Goal: Navigation & Orientation: Find specific page/section

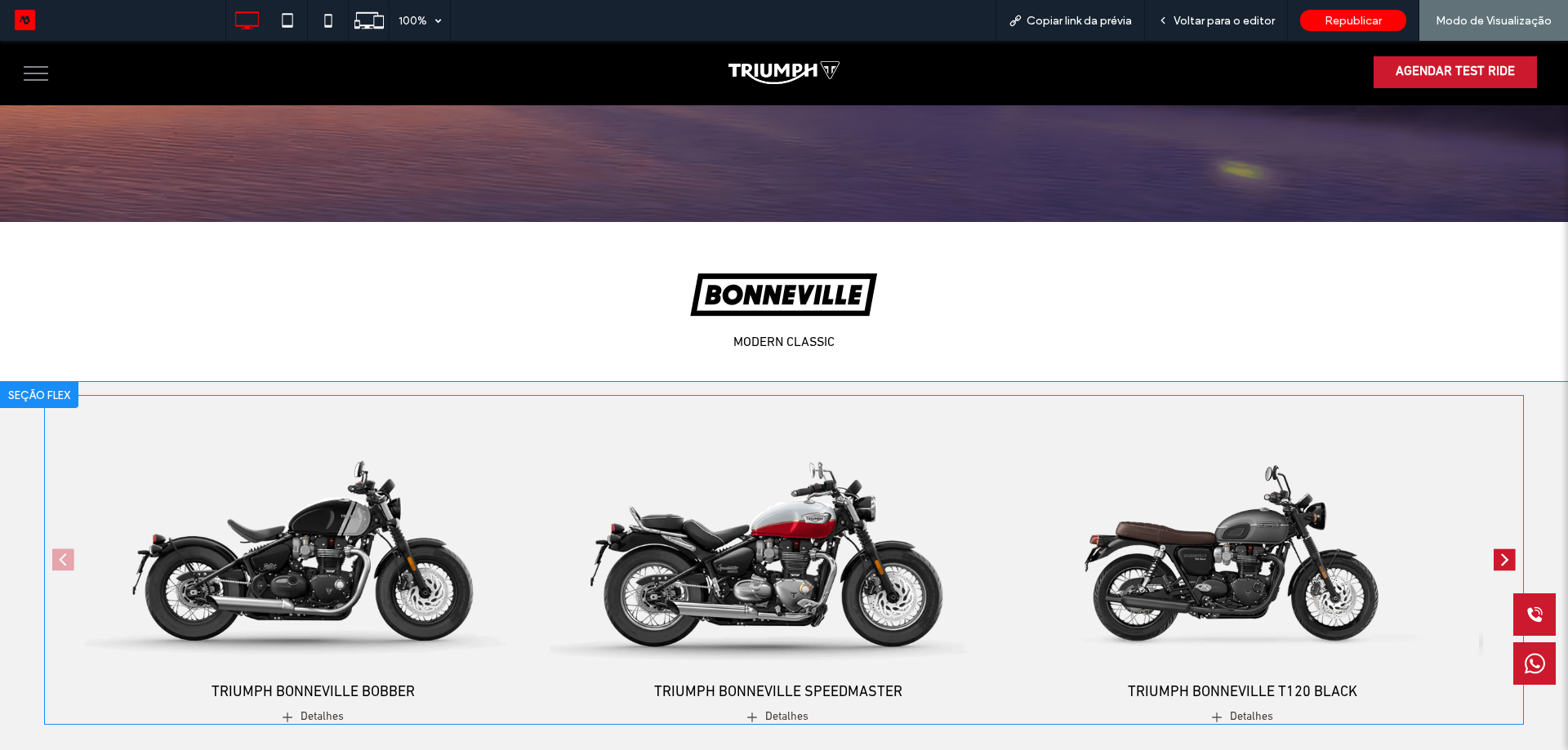
click at [817, 510] on img "2 / 4" at bounding box center [778, 538] width 479 height 299
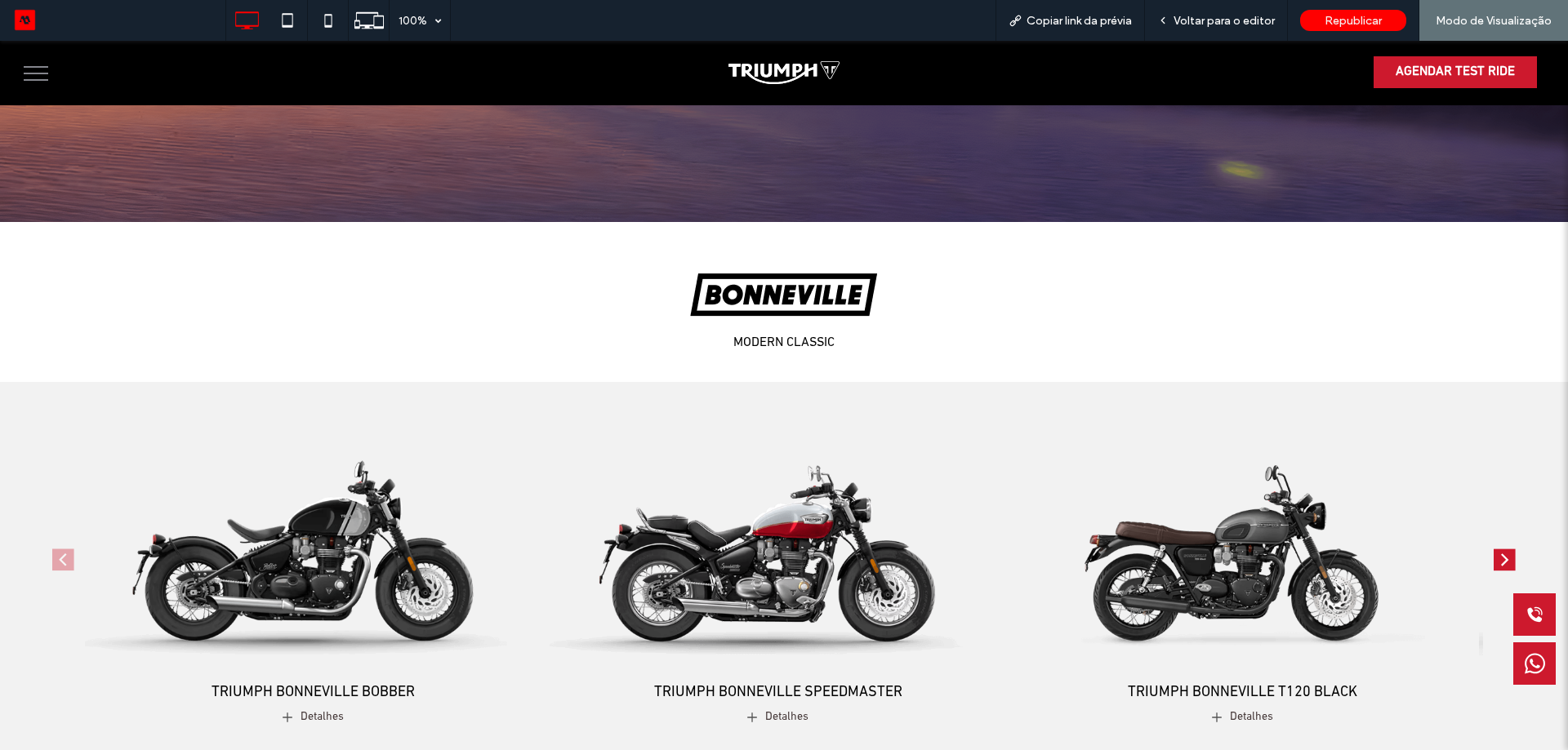
click at [766, 567] on div at bounding box center [784, 375] width 1568 height 750
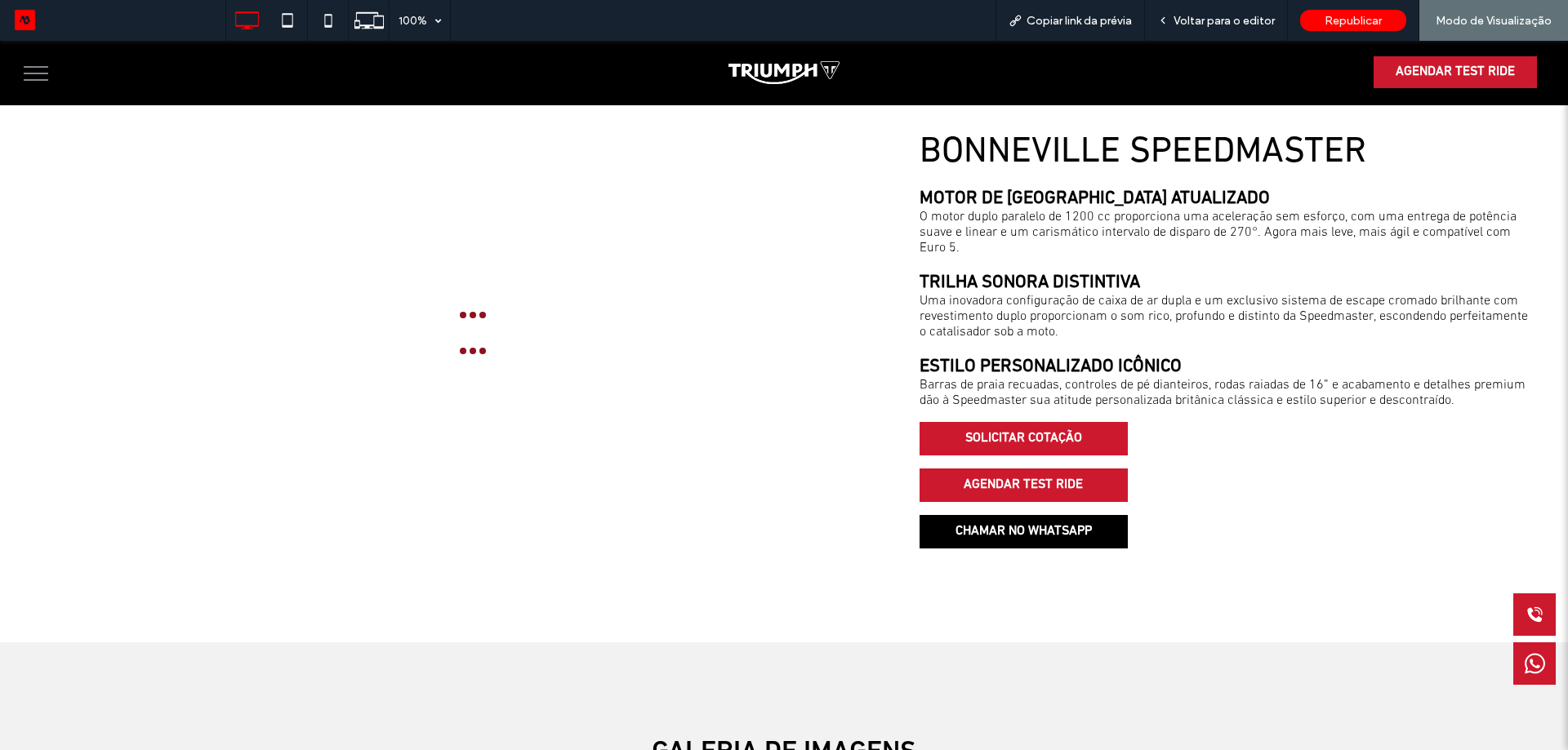
scroll to position [918, 0]
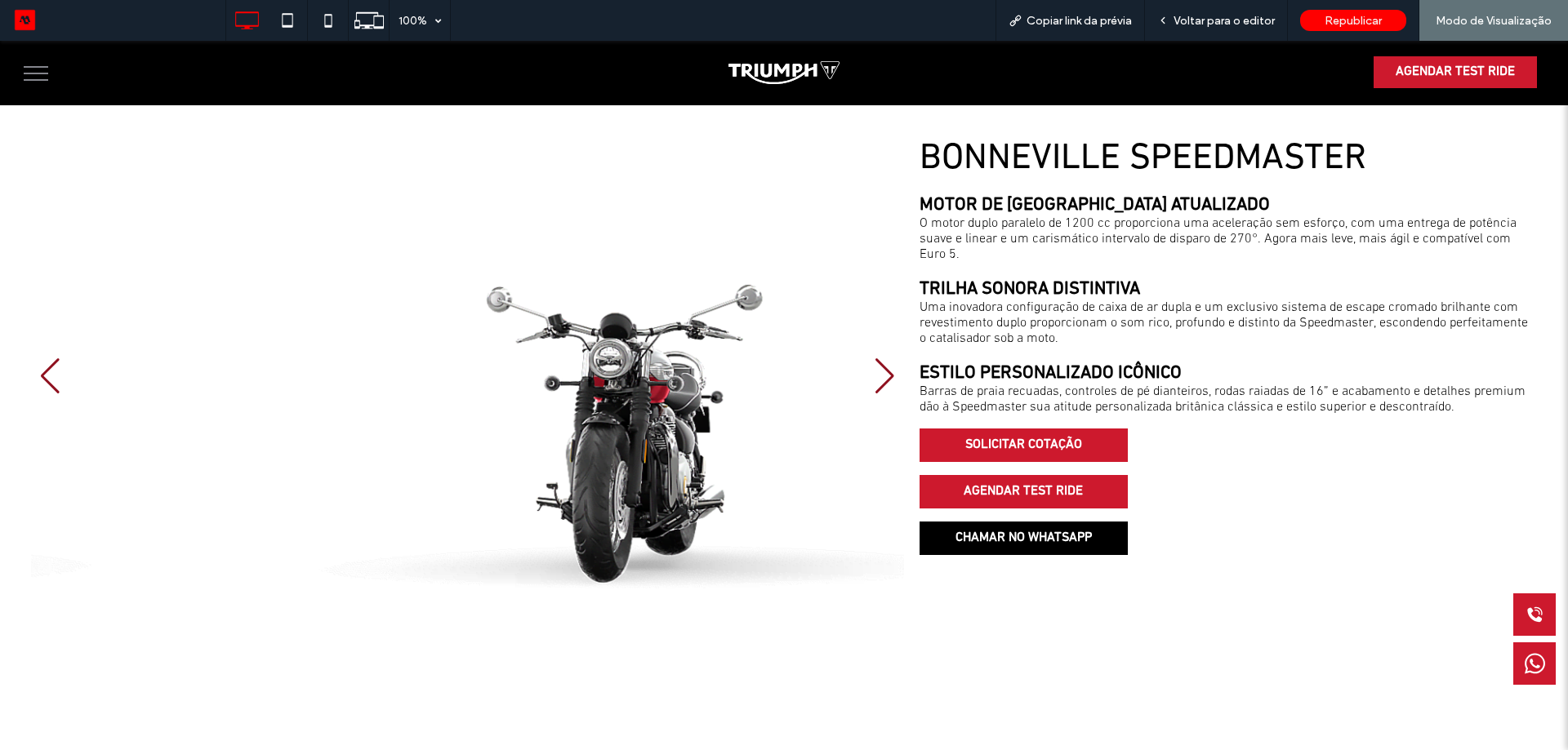
drag, startPoint x: 498, startPoint y: 385, endPoint x: 378, endPoint y: 396, distance: 120.5
click at [378, 396] on div at bounding box center [468, 376] width 874 height 476
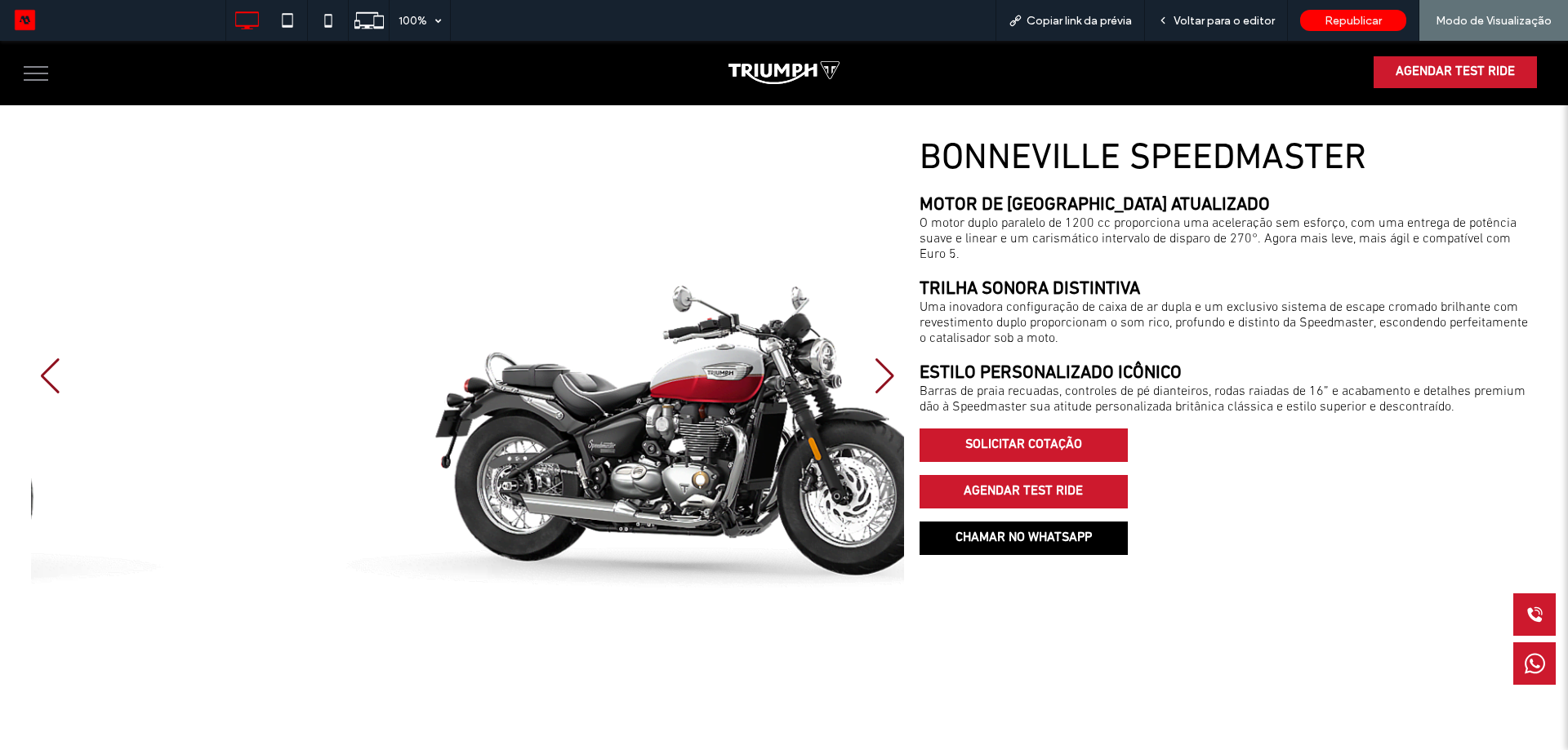
drag, startPoint x: 464, startPoint y: 400, endPoint x: 544, endPoint y: 438, distance: 88.6
click at [544, 438] on div at bounding box center [468, 376] width 874 height 476
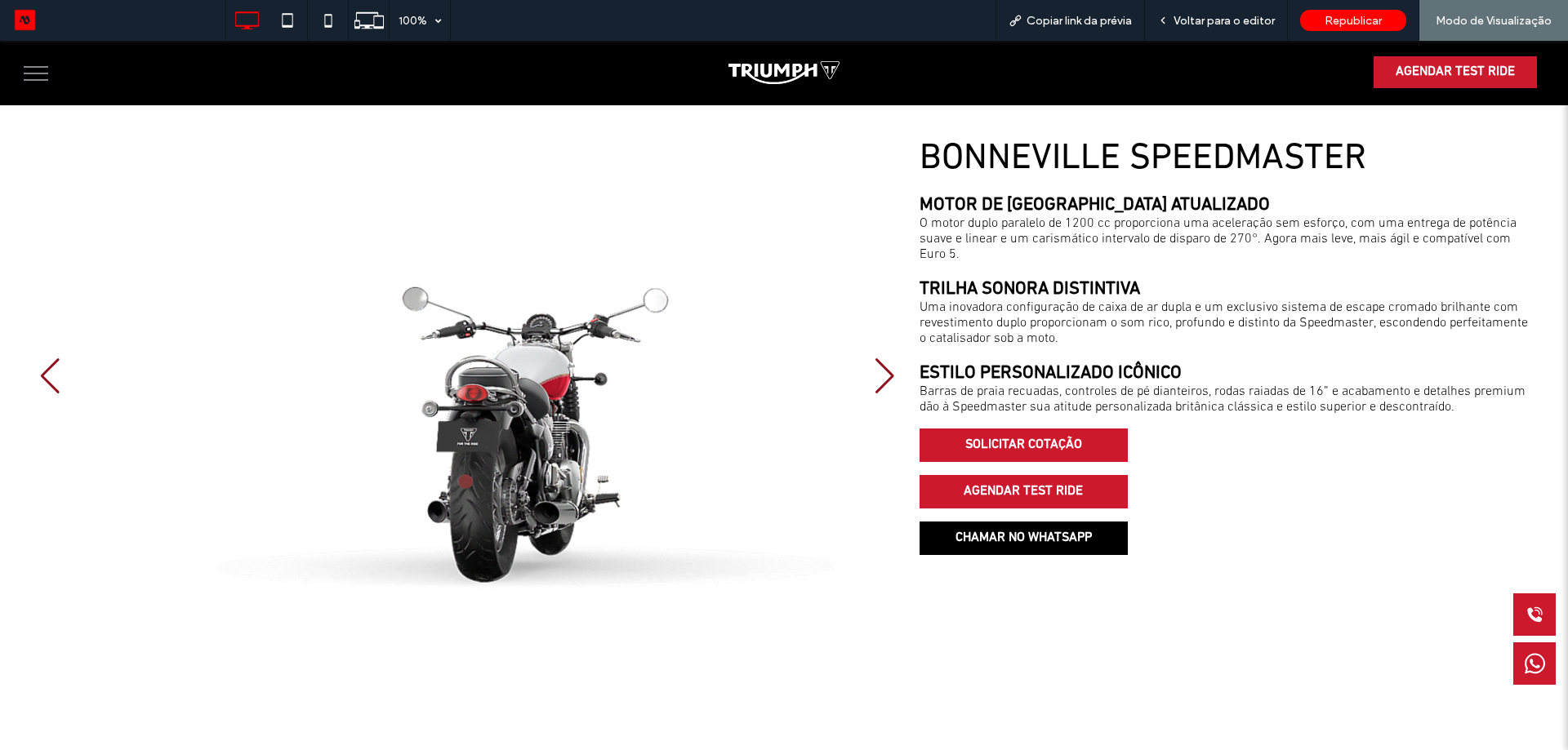
drag, startPoint x: 761, startPoint y: 459, endPoint x: 489, endPoint y: 471, distance: 272.3
click at [489, 471] on div at bounding box center [468, 376] width 874 height 476
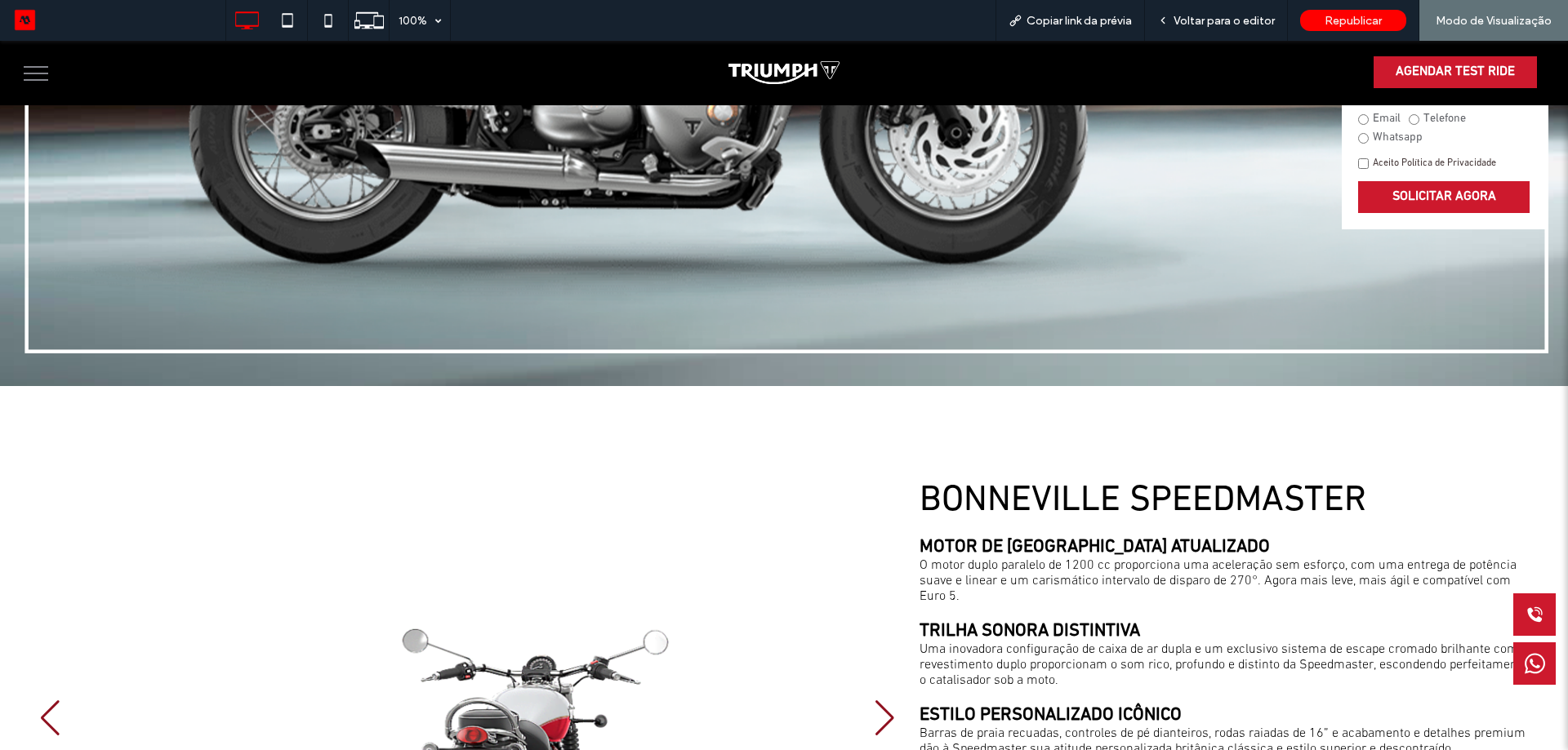
scroll to position [836, 0]
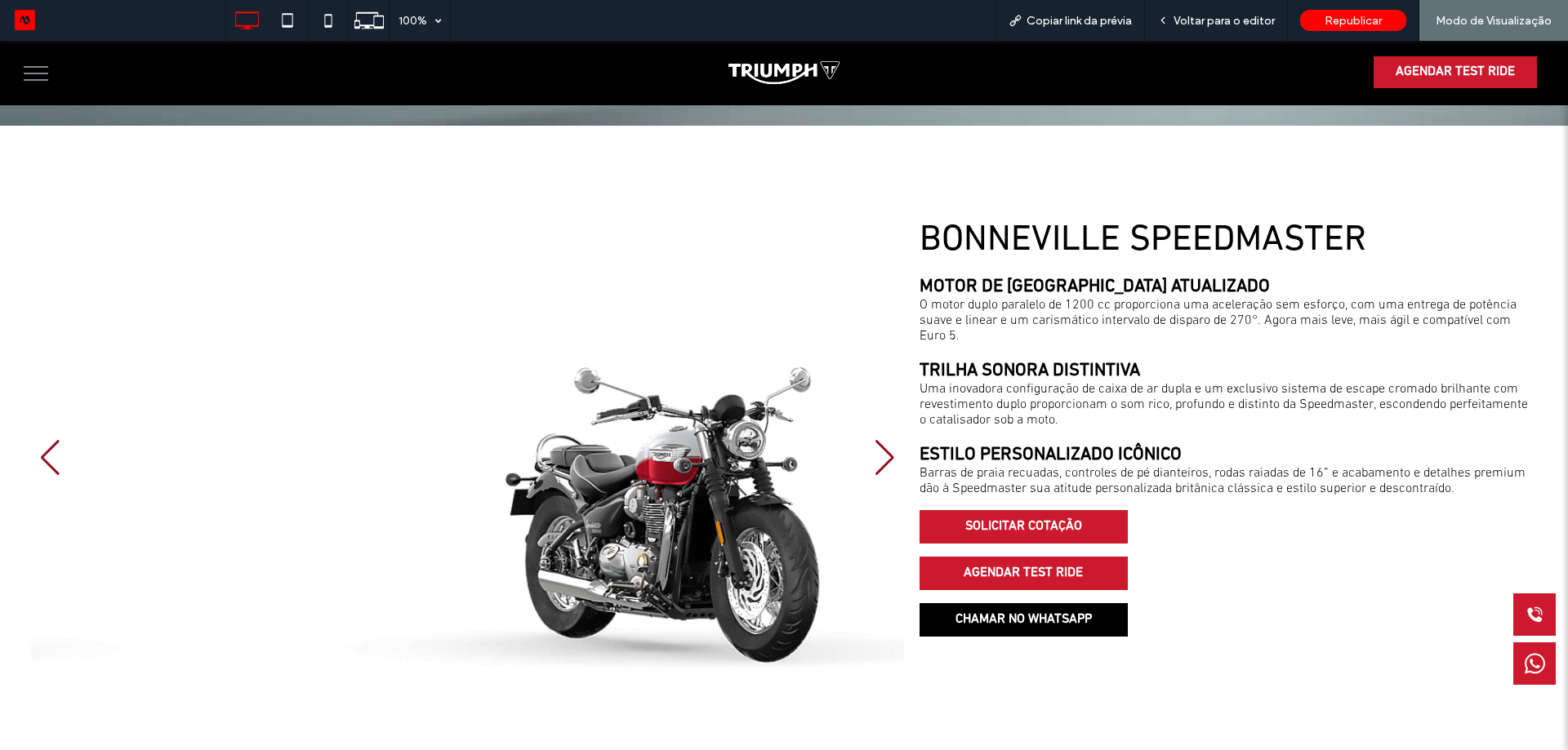
drag, startPoint x: 431, startPoint y: 489, endPoint x: 520, endPoint y: 509, distance: 91.2
click at [523, 509] on div at bounding box center [468, 457] width 874 height 476
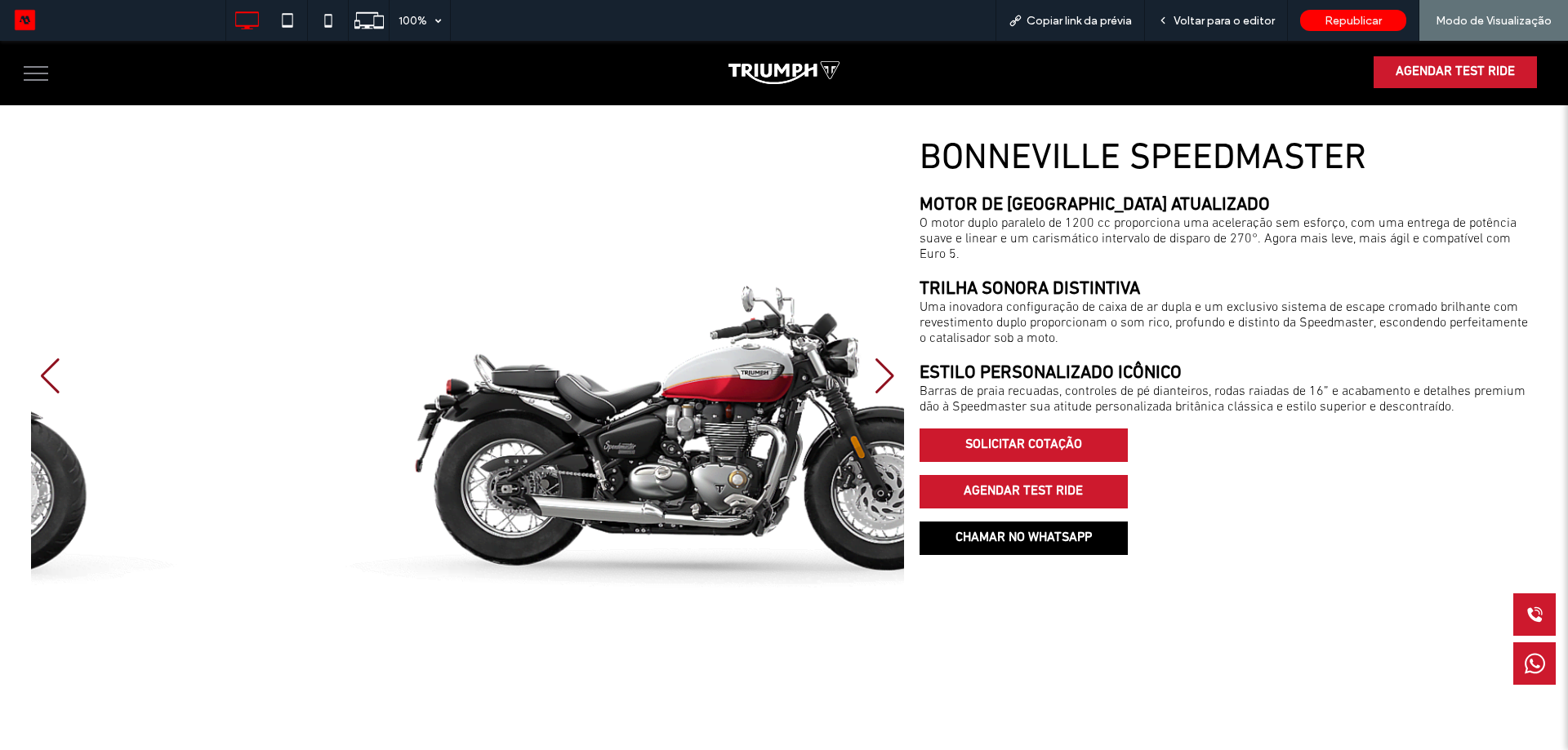
drag, startPoint x: 457, startPoint y: 453, endPoint x: 586, endPoint y: 446, distance: 129.2
click at [583, 446] on div at bounding box center [468, 376] width 874 height 476
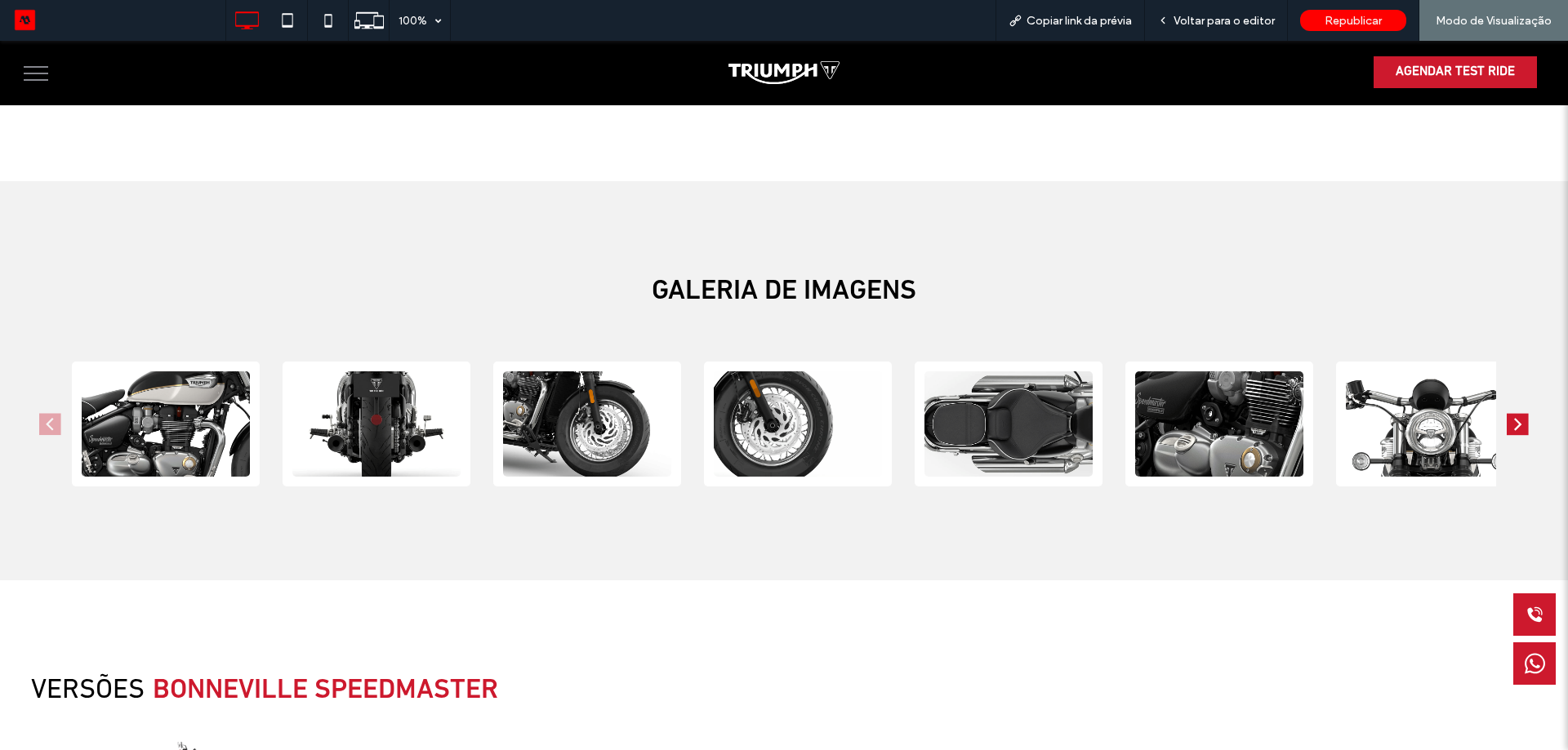
scroll to position [1490, 0]
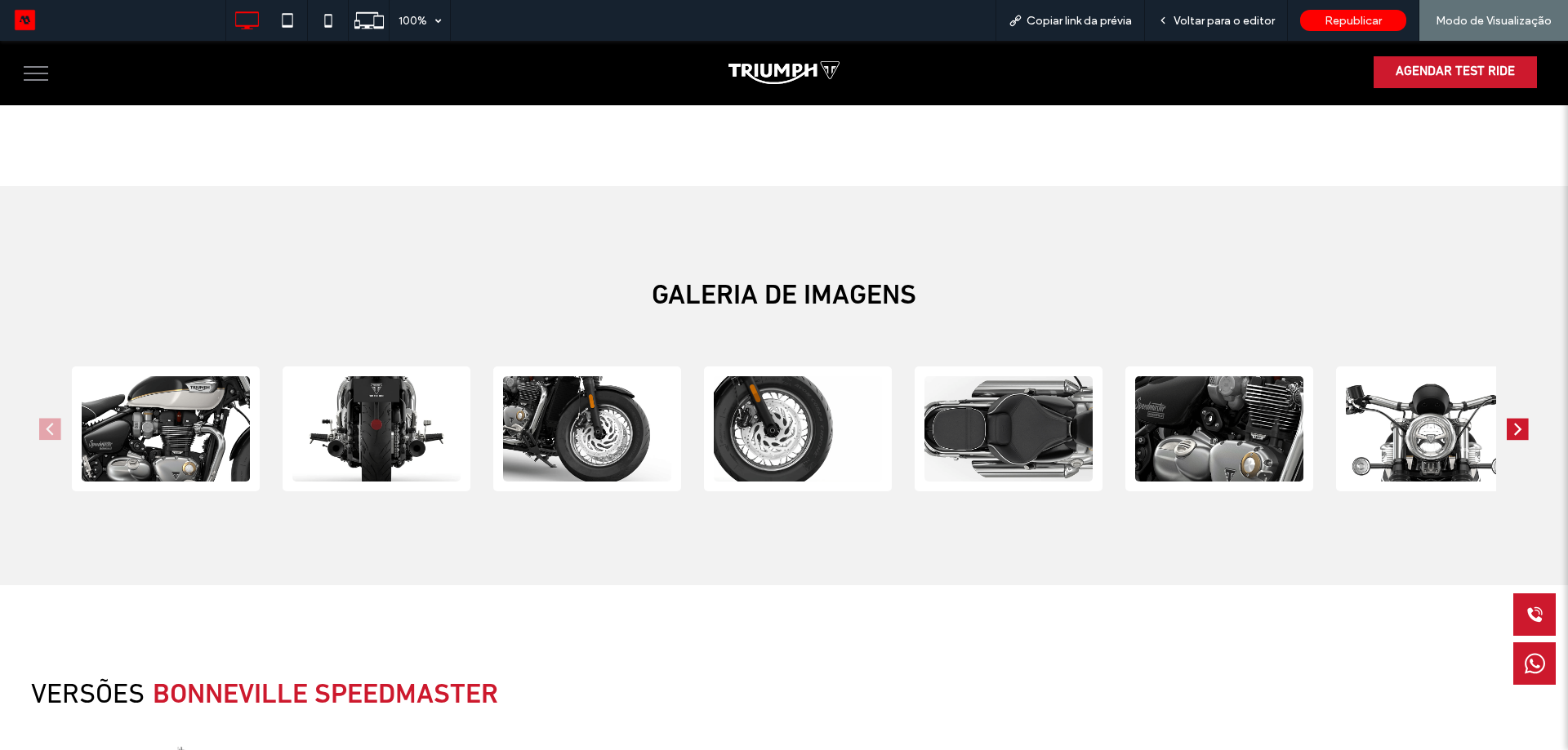
click at [1491, 417] on div at bounding box center [784, 429] width 1505 height 125
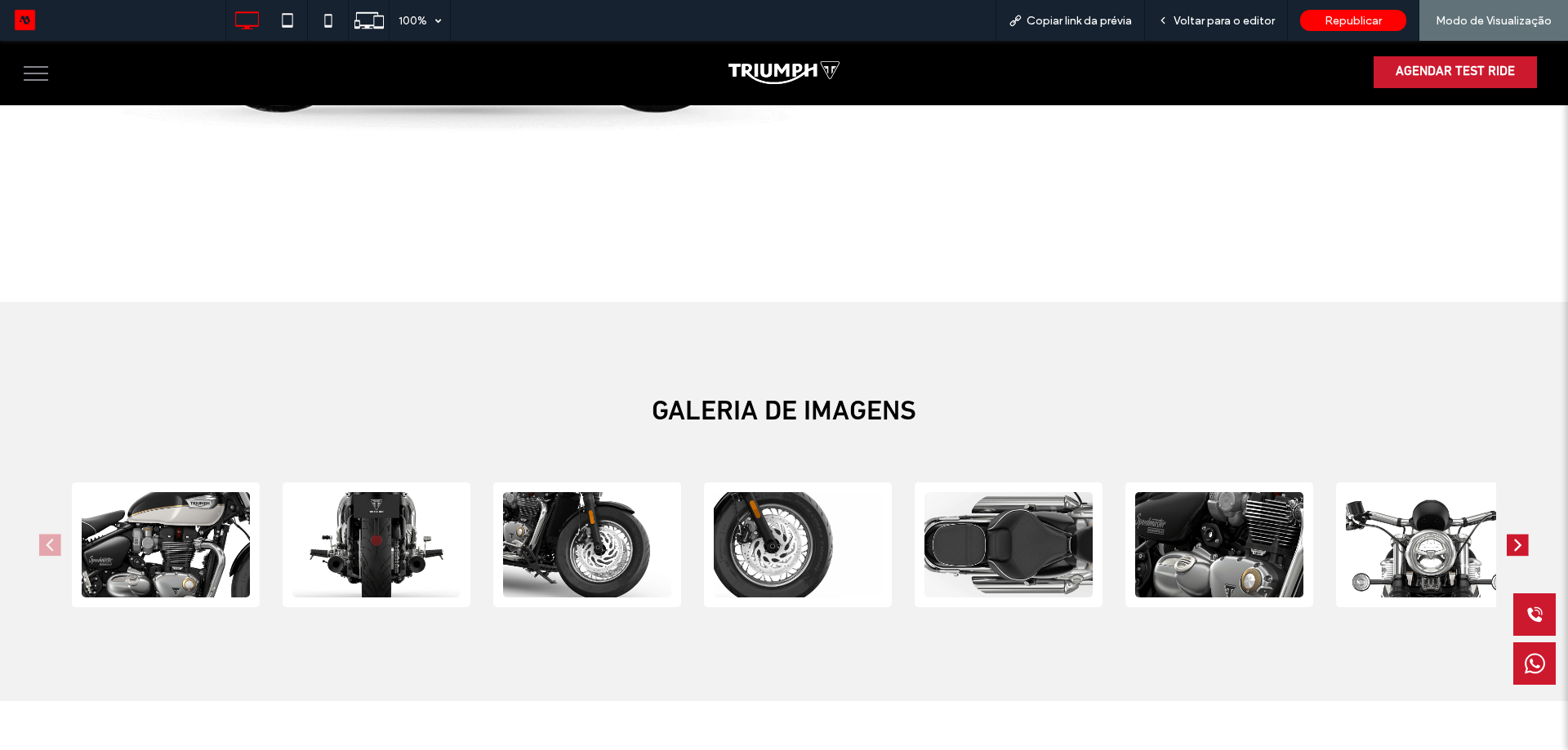
scroll to position [1163, 0]
